Goal: Information Seeking & Learning: Find contact information

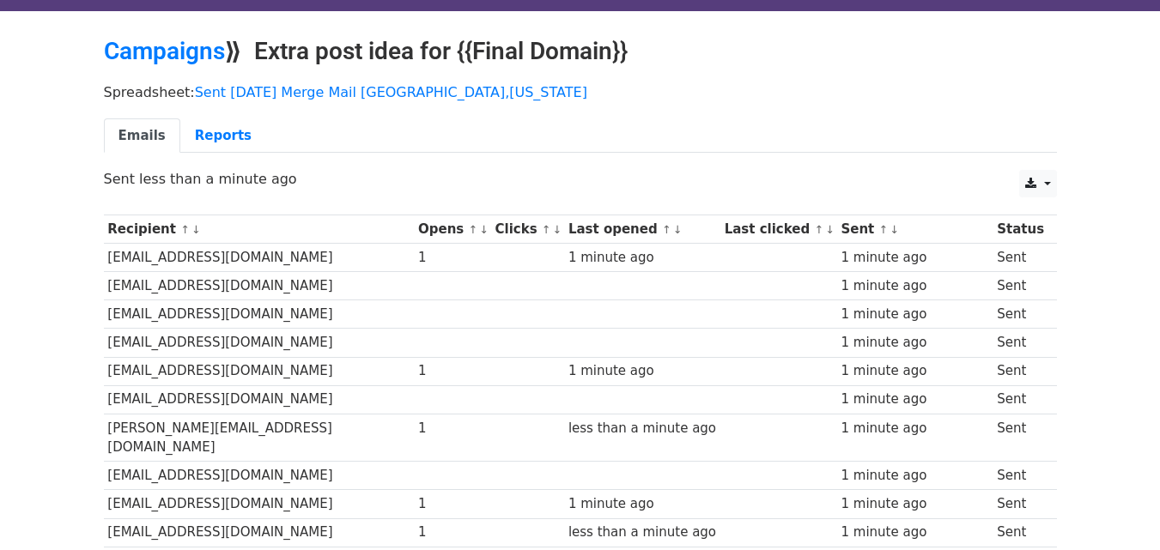
scroll to position [28, 0]
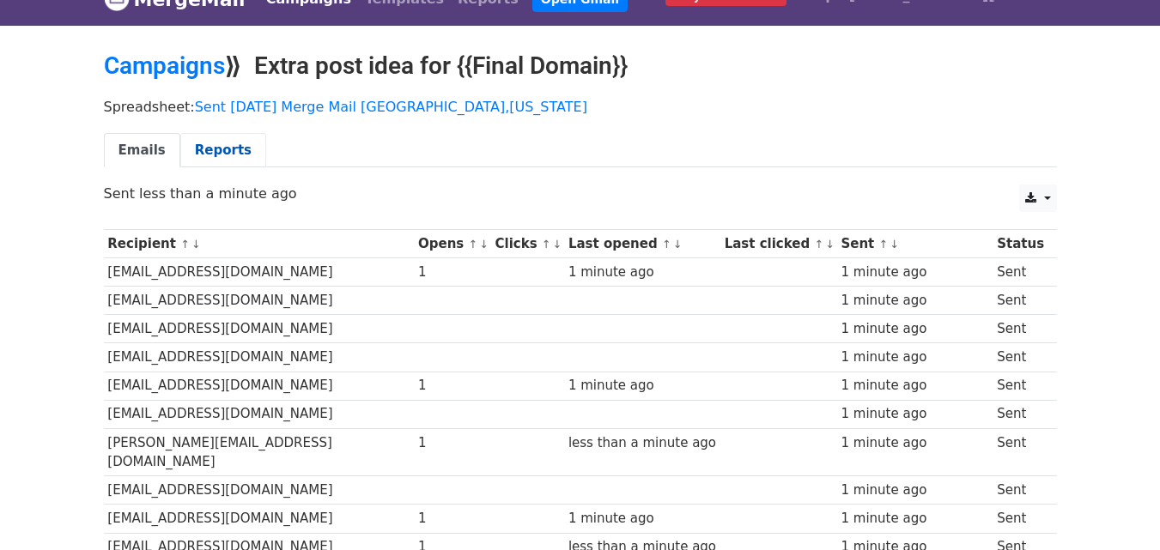
click at [215, 152] on link "Reports" at bounding box center [223, 150] width 86 height 35
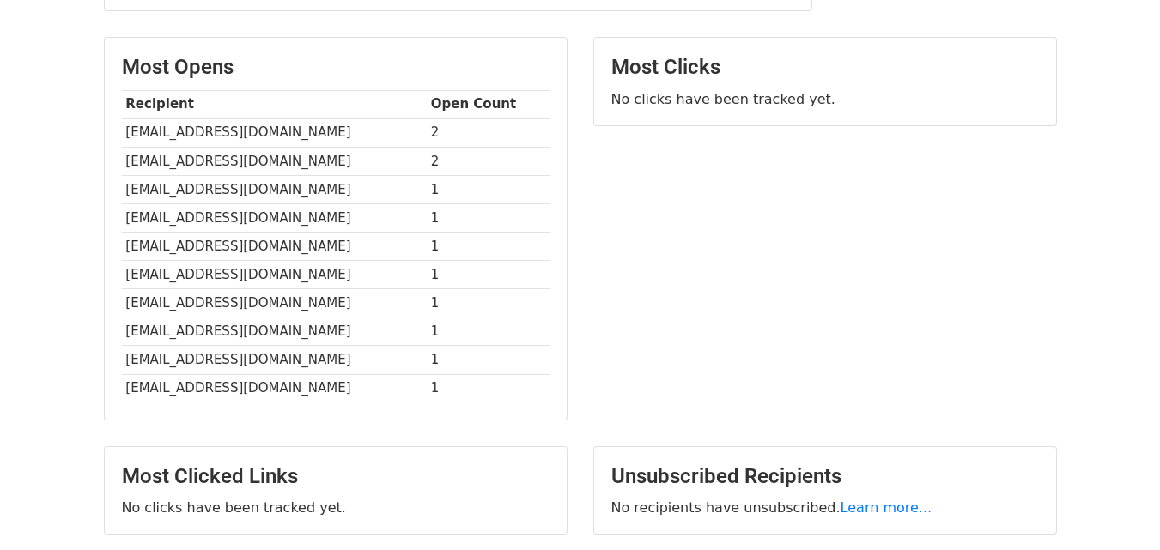
scroll to position [402, 0]
drag, startPoint x: 260, startPoint y: 131, endPoint x: 181, endPoint y: 134, distance: 79.0
click at [181, 134] on td "[EMAIL_ADDRESS][DOMAIN_NAME]" at bounding box center [274, 133] width 305 height 28
copy td "noshwine.com"
drag, startPoint x: 258, startPoint y: 160, endPoint x: 162, endPoint y: 166, distance: 95.5
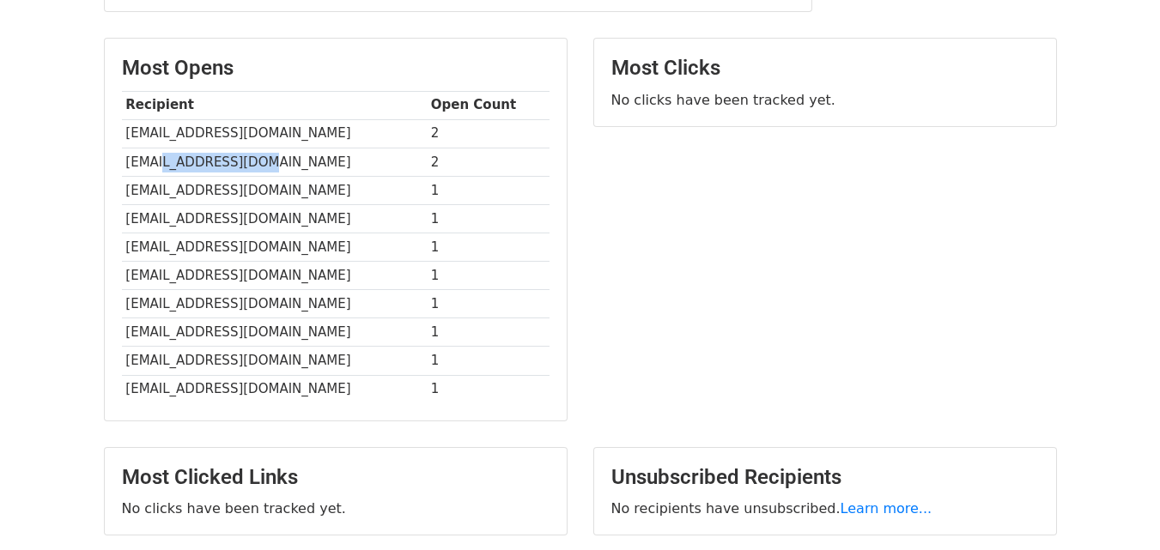
click at [162, 166] on td "[EMAIL_ADDRESS][DOMAIN_NAME]" at bounding box center [274, 162] width 305 height 28
copy td "danteomaha.com"
drag, startPoint x: 357, startPoint y: 215, endPoint x: 223, endPoint y: 215, distance: 133.9
click at [223, 215] on td "[EMAIL_ADDRESS][DOMAIN_NAME]" at bounding box center [274, 218] width 305 height 28
copy td "kitchentableomaha.com"
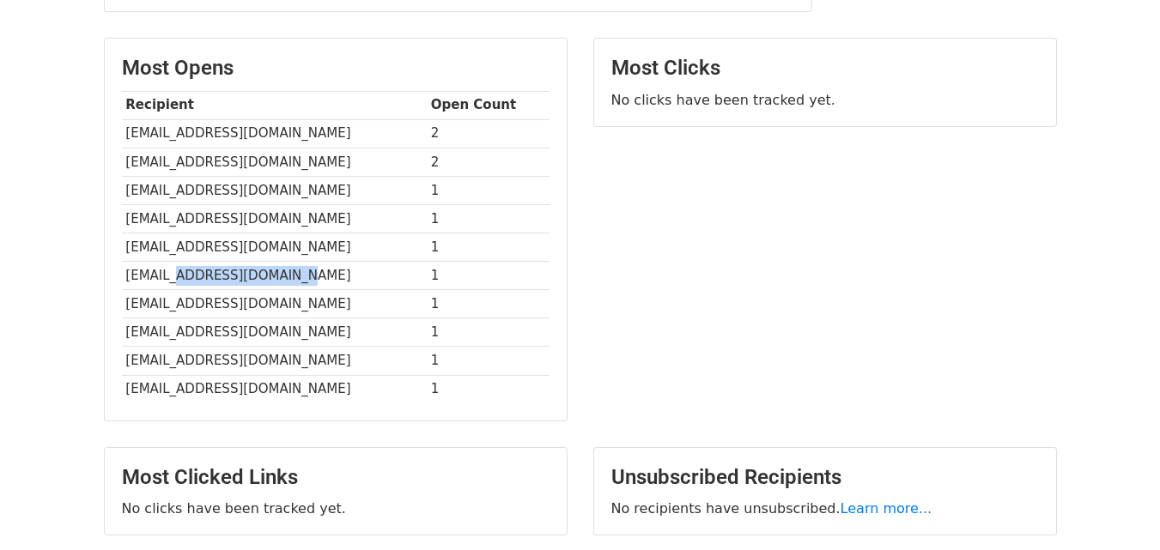
drag, startPoint x: 299, startPoint y: 275, endPoint x: 180, endPoint y: 278, distance: 118.5
click at [180, 278] on td "[EMAIL_ADDRESS][DOMAIN_NAME]" at bounding box center [274, 276] width 305 height 28
copy td "omahataphouse.com"
drag, startPoint x: 246, startPoint y: 330, endPoint x: 160, endPoint y: 335, distance: 86.8
click at [160, 335] on td "[EMAIL_ADDRESS][DOMAIN_NAME]" at bounding box center [274, 332] width 305 height 28
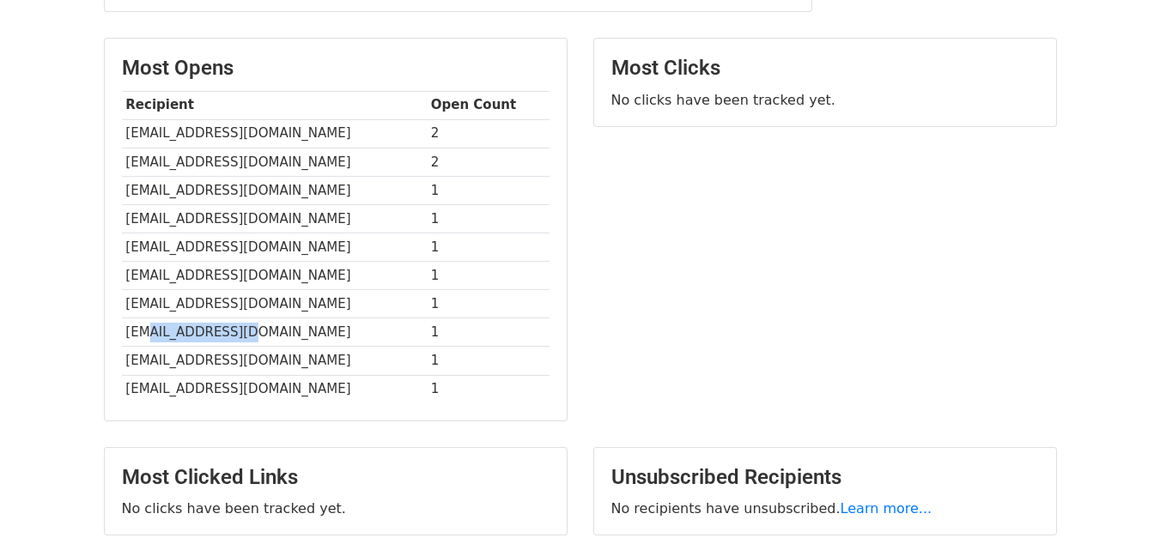
copy td "dundeedell.com"
click at [486, 359] on td "1" at bounding box center [488, 361] width 123 height 28
drag, startPoint x: 305, startPoint y: 358, endPoint x: 159, endPoint y: 348, distance: 146.2
click at [159, 348] on td "[EMAIL_ADDRESS][DOMAIN_NAME]" at bounding box center [274, 361] width 305 height 28
copy td "aucourantrestaurant.com"
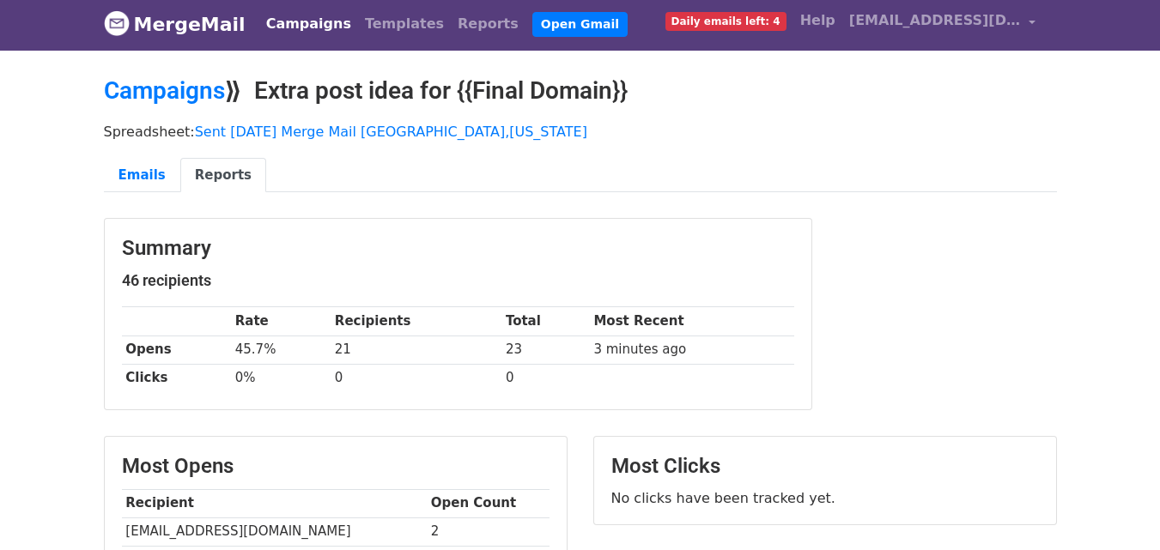
scroll to position [0, 0]
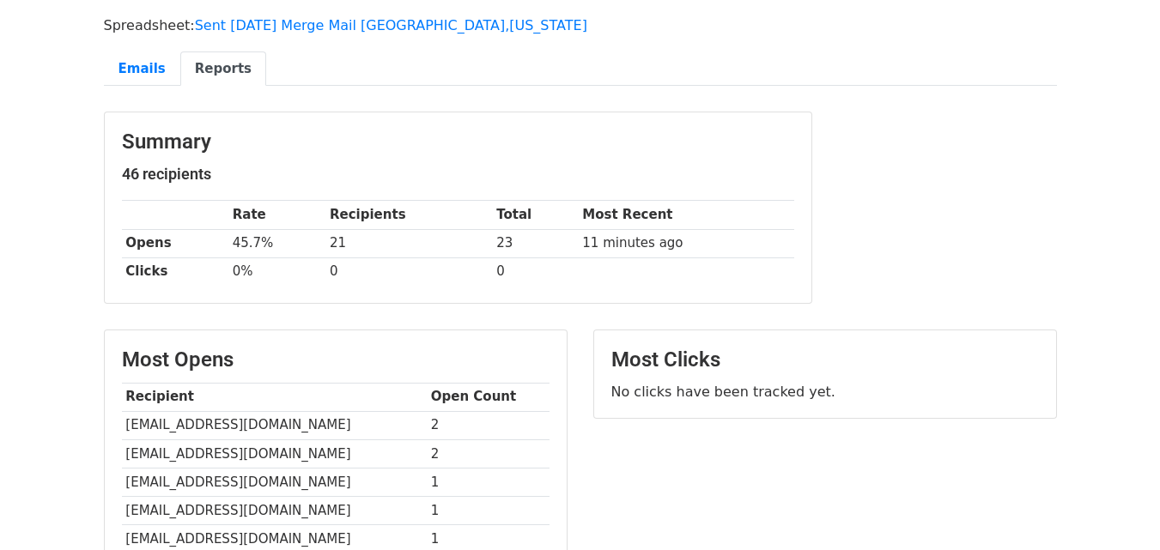
scroll to position [79, 0]
